Goal: Navigation & Orientation: Find specific page/section

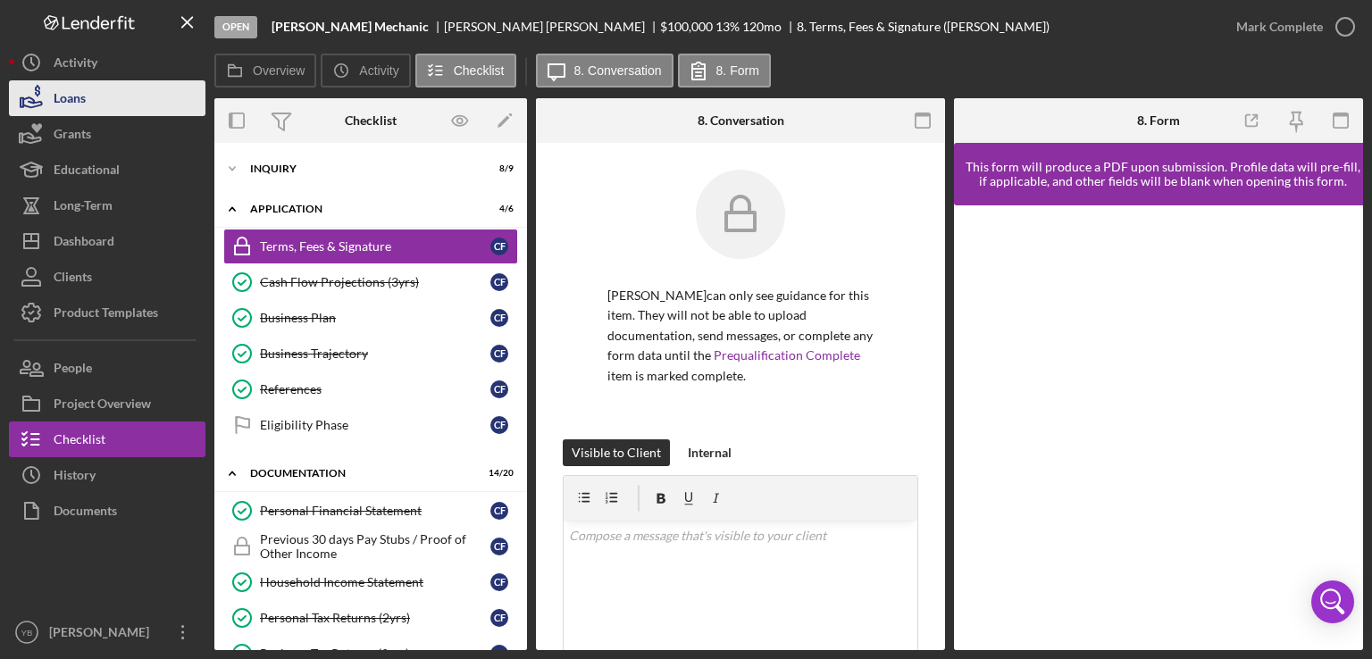
click at [66, 103] on div "Loans" at bounding box center [70, 100] width 32 height 40
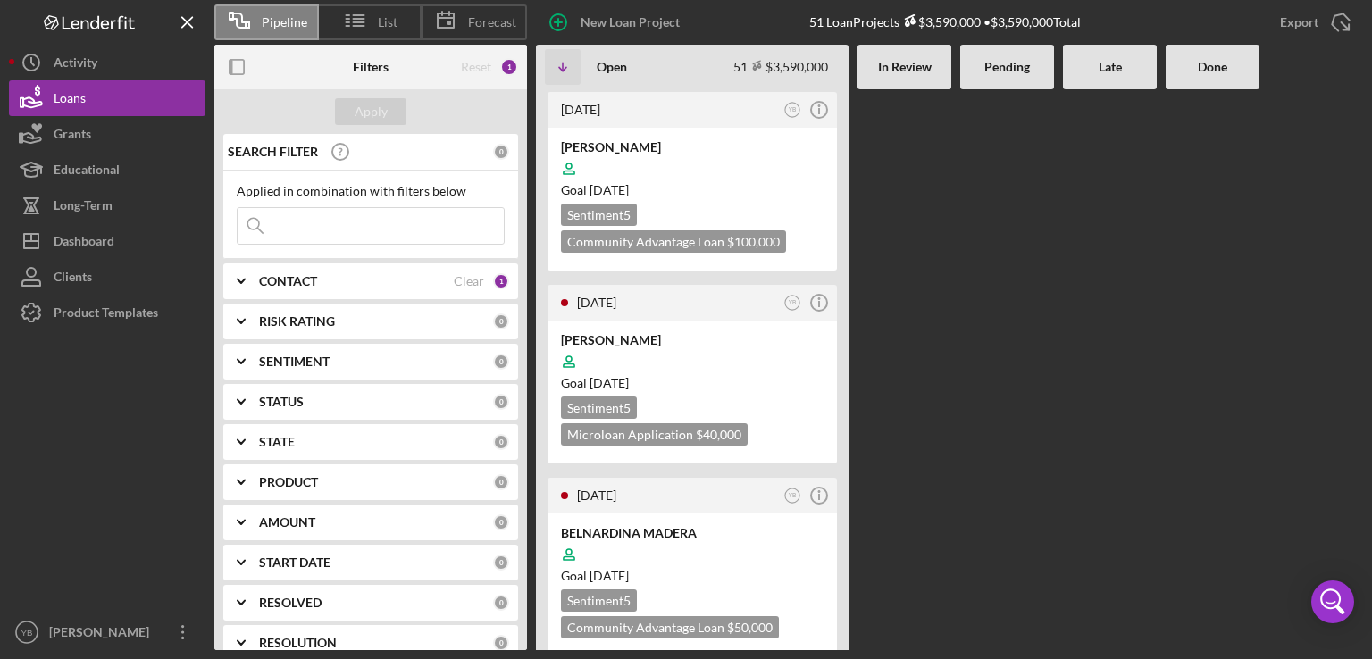
click at [914, 244] on Review at bounding box center [905, 369] width 94 height 561
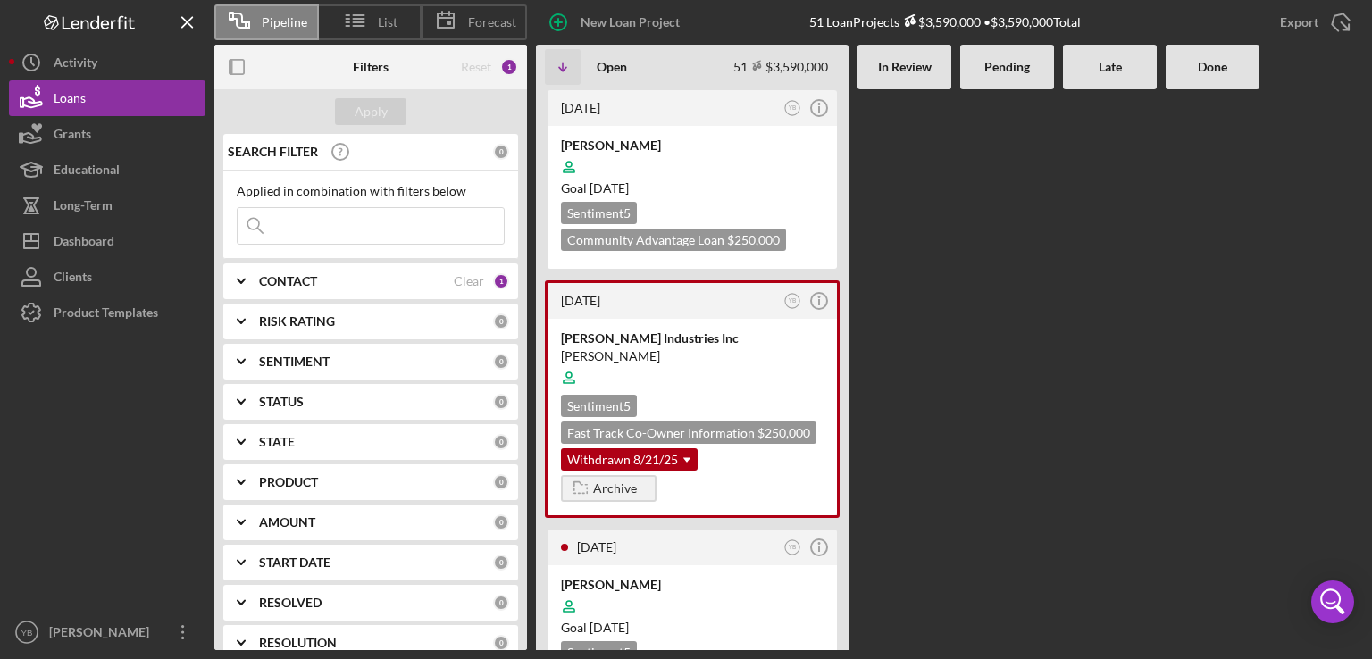
scroll to position [4860, 0]
